Goal: Transaction & Acquisition: Download file/media

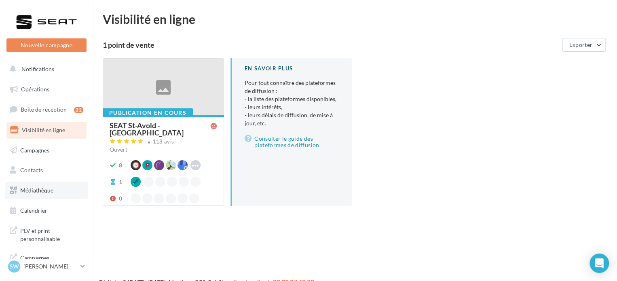
click at [32, 188] on span "Médiathèque" at bounding box center [36, 190] width 33 height 7
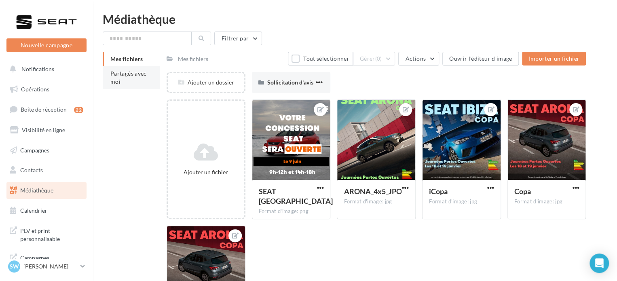
click at [126, 88] on li "Partagés avec moi" at bounding box center [131, 77] width 57 height 23
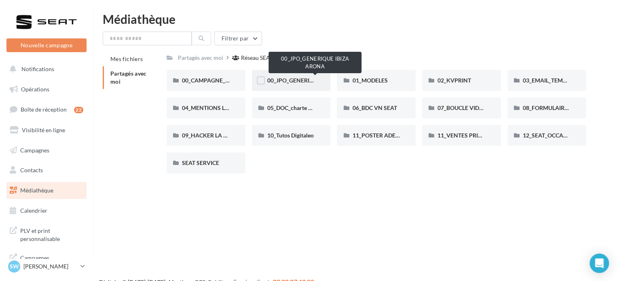
click at [300, 79] on span "00_JPO_GENERIQUE IBIZA ARONA" at bounding box center [312, 80] width 91 height 7
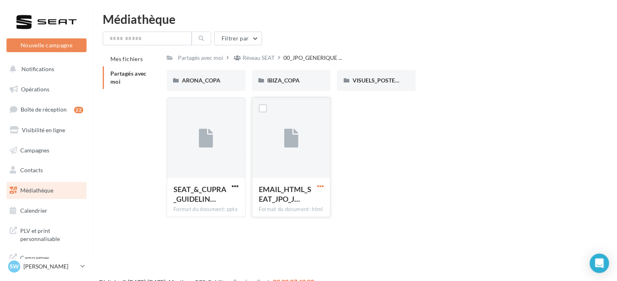
click at [319, 185] on span "button" at bounding box center [319, 186] width 7 height 7
click at [301, 197] on button "Télécharger" at bounding box center [284, 202] width 81 height 21
click at [238, 60] on icon at bounding box center [237, 58] width 7 height 6
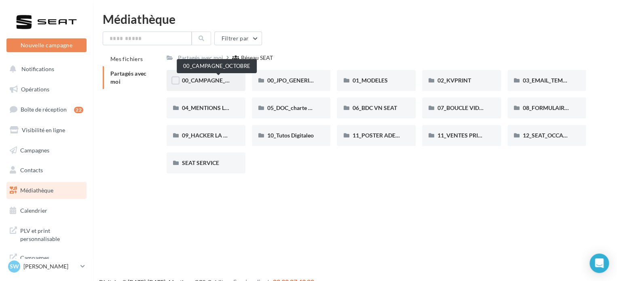
click at [211, 77] on span "00_CAMPAGNE_OCTOBRE" at bounding box center [216, 80] width 69 height 7
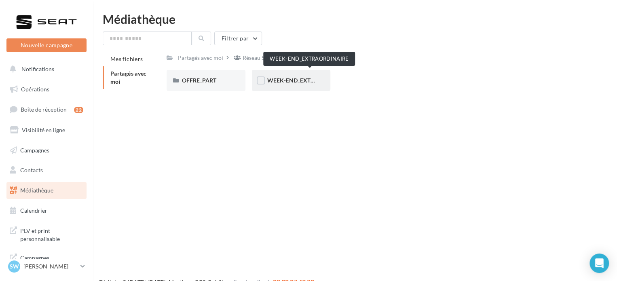
click at [293, 78] on span "WEEK-END_EXTRAORDINAIRE" at bounding box center [308, 80] width 82 height 7
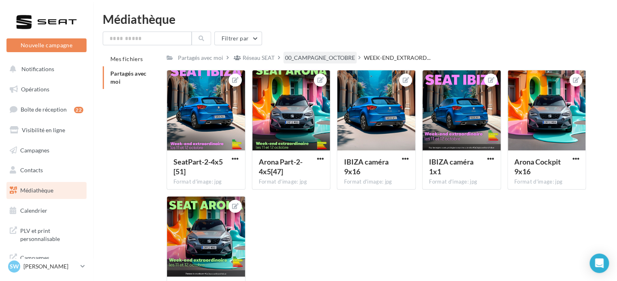
click at [335, 61] on div "00_CAMPAGNE_OCTOBRE" at bounding box center [320, 58] width 70 height 8
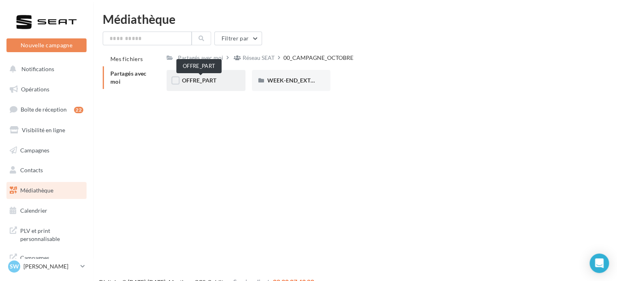
click at [211, 78] on span "OFFRE_PART" at bounding box center [199, 80] width 34 height 7
click at [211, 78] on div "ARONA" at bounding box center [206, 80] width 48 height 8
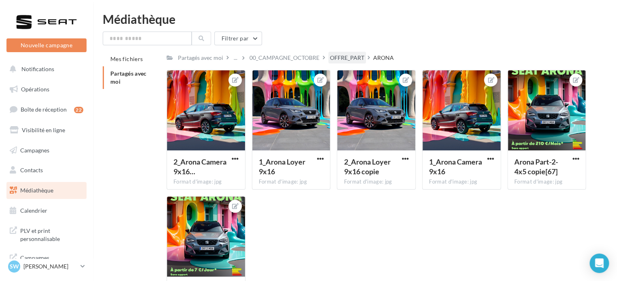
click at [354, 52] on div "OFFRE_PART" at bounding box center [347, 58] width 38 height 12
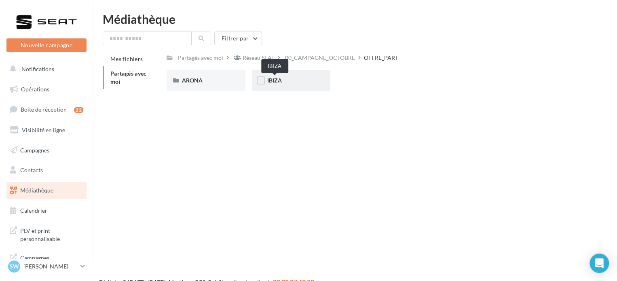
click at [276, 79] on span "IBIZA" at bounding box center [274, 80] width 15 height 7
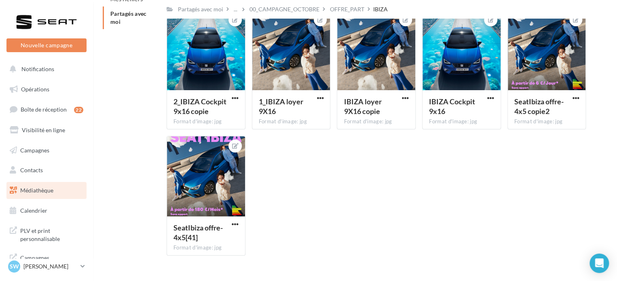
scroll to position [60, 0]
click at [575, 97] on span "button" at bounding box center [575, 98] width 7 height 7
click at [524, 138] on button "Télécharger" at bounding box center [537, 135] width 85 height 21
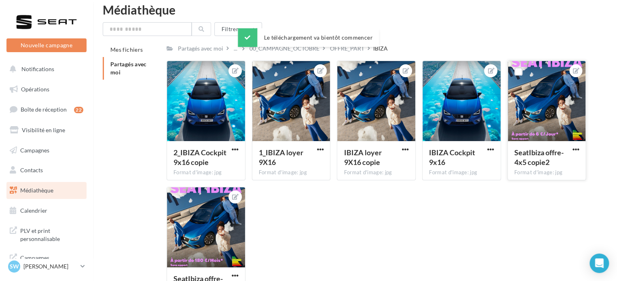
scroll to position [10, 0]
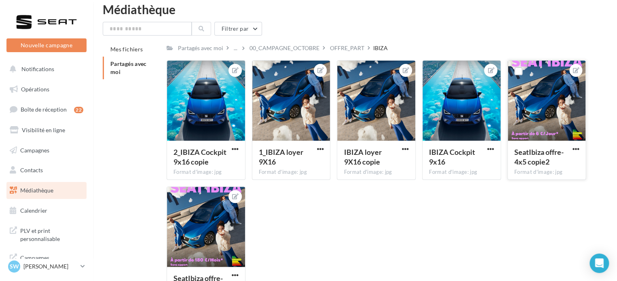
click at [402, 189] on div "2_IBIZA Cockpit 9x16 copie Format d'image: jpg 2_IBIZA Cockpit 9x16 copie 1_IBI…" at bounding box center [379, 186] width 426 height 252
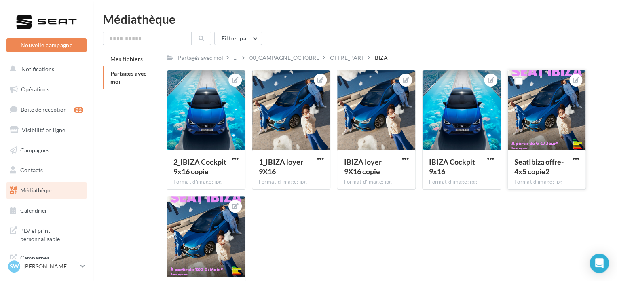
scroll to position [3, 0]
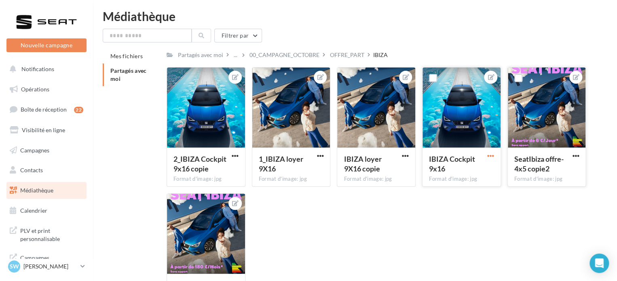
click at [488, 154] on span "button" at bounding box center [490, 155] width 7 height 7
click at [441, 198] on button "Télécharger" at bounding box center [452, 192] width 85 height 21
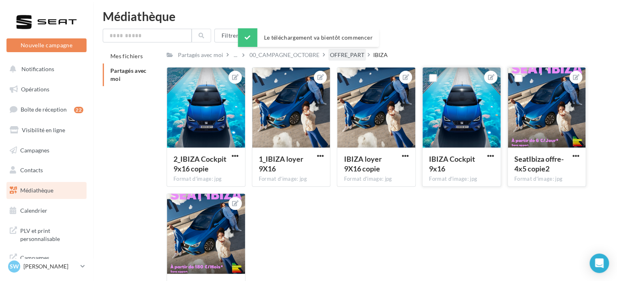
click at [352, 56] on div "OFFRE_PART" at bounding box center [347, 55] width 34 height 8
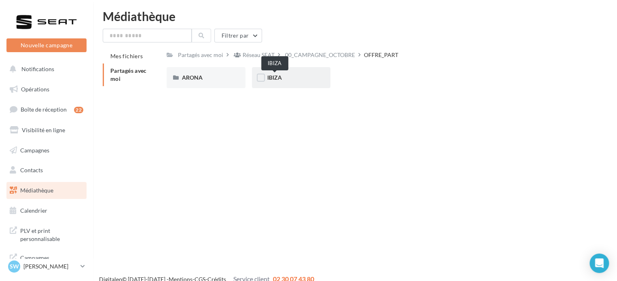
click at [272, 80] on span "IBIZA" at bounding box center [274, 77] width 15 height 7
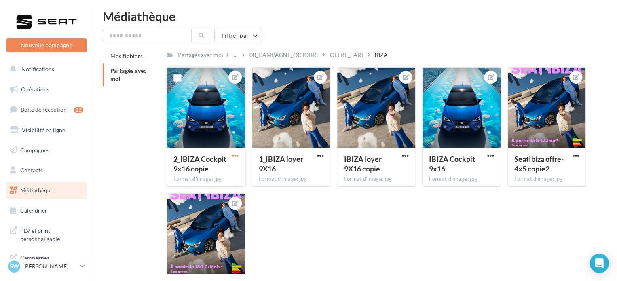
click at [236, 155] on span "button" at bounding box center [235, 155] width 7 height 7
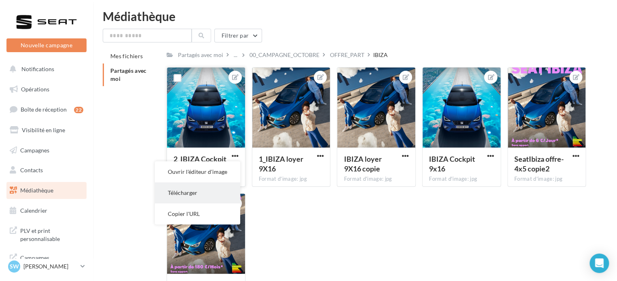
click at [194, 187] on button "Télécharger" at bounding box center [197, 192] width 85 height 21
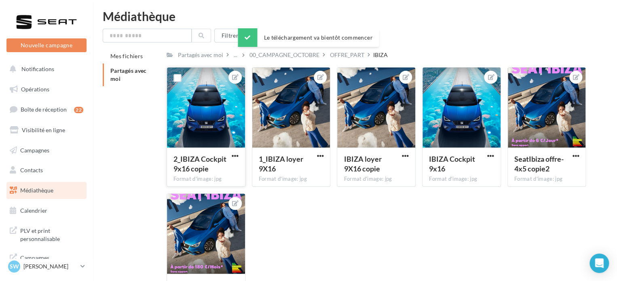
click at [335, 240] on div "2_IBIZA Cockpit 9x16 copie Format d'image: jpg 2_IBIZA Cockpit 9x16 copie 1_IBI…" at bounding box center [379, 193] width 426 height 252
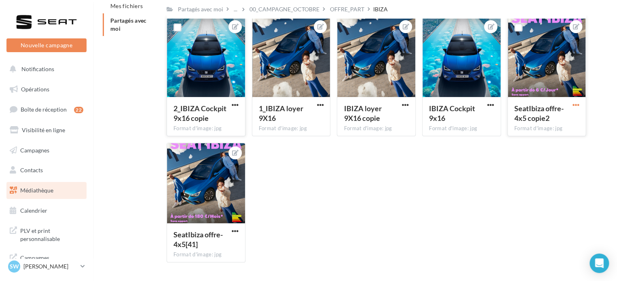
scroll to position [73, 0]
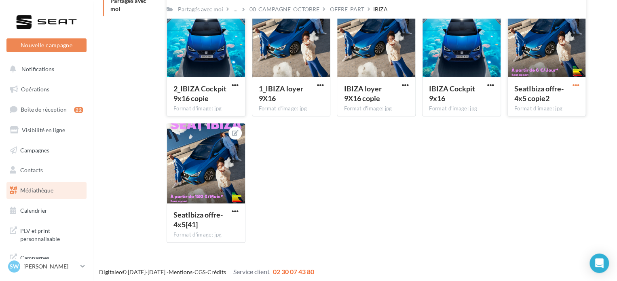
click at [573, 84] on span "button" at bounding box center [575, 85] width 7 height 7
click at [538, 115] on button "Télécharger" at bounding box center [537, 122] width 85 height 21
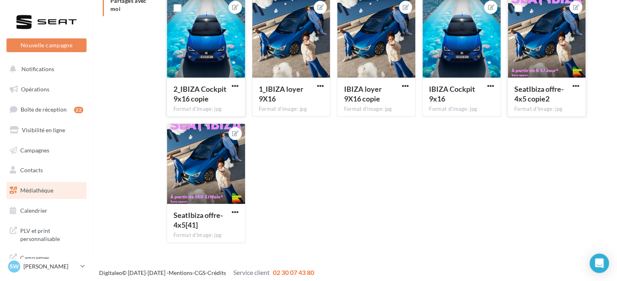
scroll to position [0, 0]
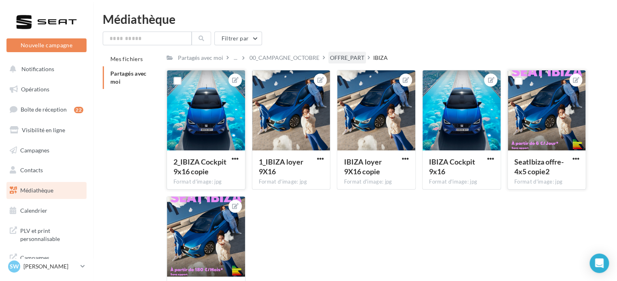
click at [346, 57] on div "OFFRE_PART" at bounding box center [347, 58] width 34 height 8
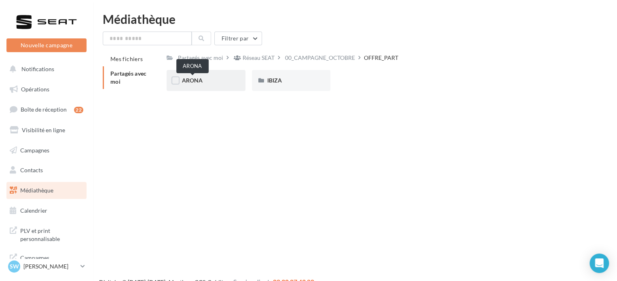
click at [202, 80] on span "ARONA" at bounding box center [192, 80] width 21 height 7
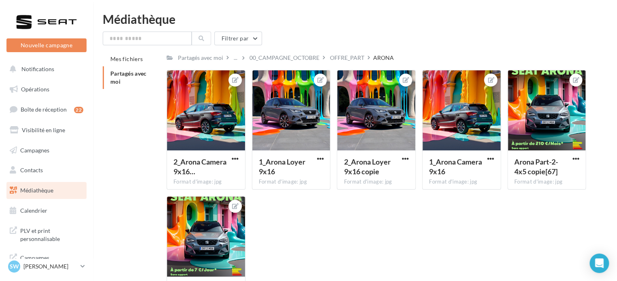
scroll to position [20, 0]
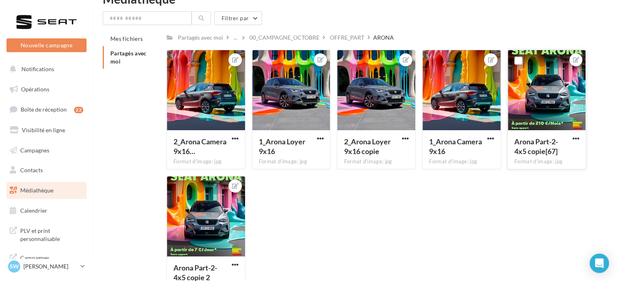
click at [579, 140] on button "button" at bounding box center [575, 139] width 10 height 8
click at [538, 173] on button "Télécharger" at bounding box center [537, 175] width 85 height 21
